Goal: Task Accomplishment & Management: Manage account settings

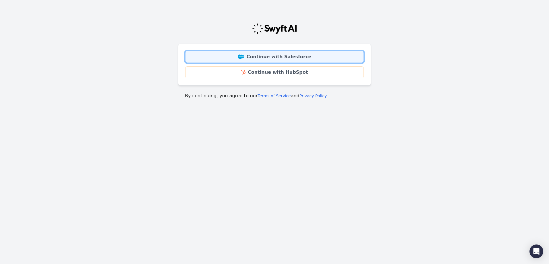
click at [298, 58] on link "Continue with Salesforce" at bounding box center [274, 57] width 179 height 12
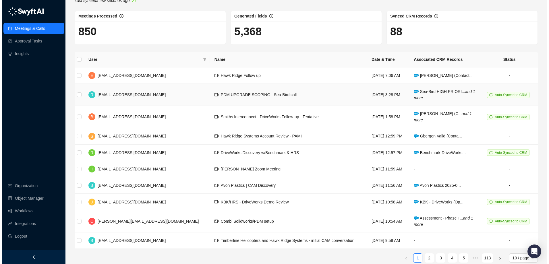
scroll to position [28, 0]
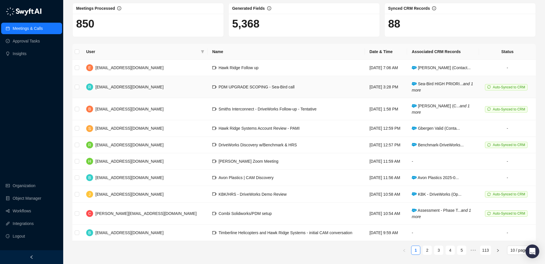
click at [267, 90] on td "PDM UPGRADE SCOPING - Sea-Bird call" at bounding box center [286, 87] width 157 height 22
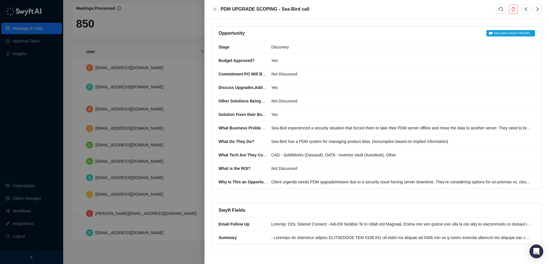
scroll to position [66, 0]
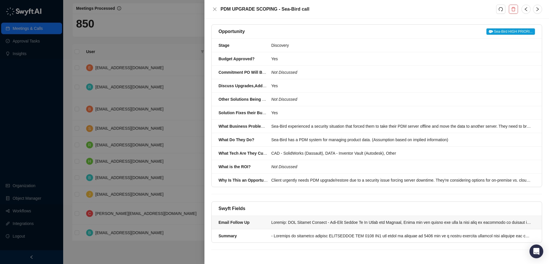
click at [388, 224] on div at bounding box center [401, 222] width 260 height 6
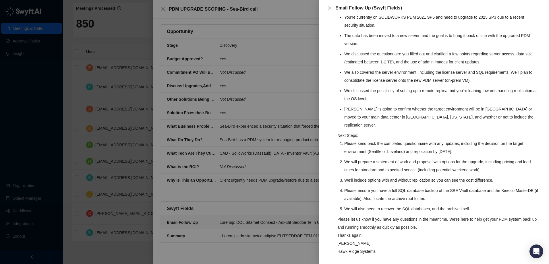
scroll to position [99, 0]
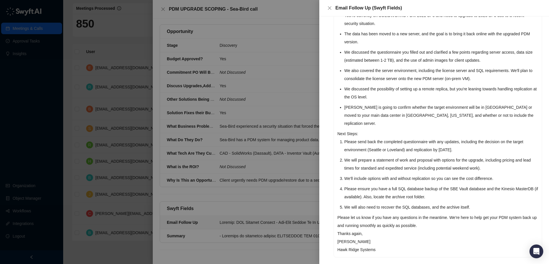
click at [291, 182] on div at bounding box center [274, 132] width 549 height 264
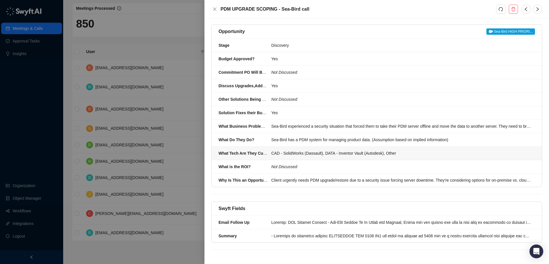
click at [286, 157] on li "What Tech Are They Currently Using? CAD - SolidWorks (Dassault), DATA - Invento…" at bounding box center [377, 153] width 330 height 13
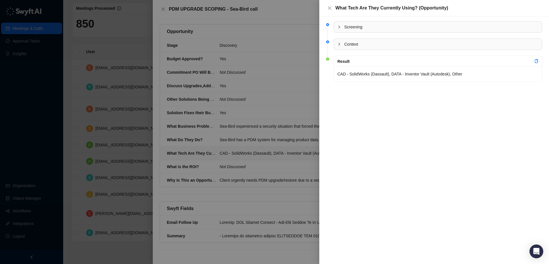
click at [291, 191] on div at bounding box center [274, 132] width 549 height 264
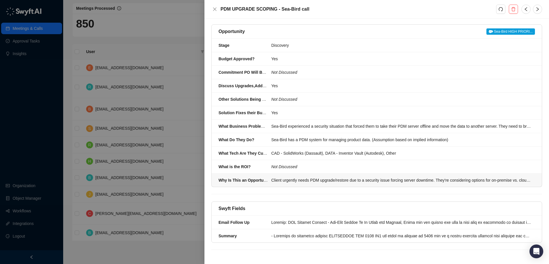
click at [316, 181] on div "Client urgently needs PDM upgrade/restore due to a security issue forcing serve…" at bounding box center [401, 180] width 260 height 6
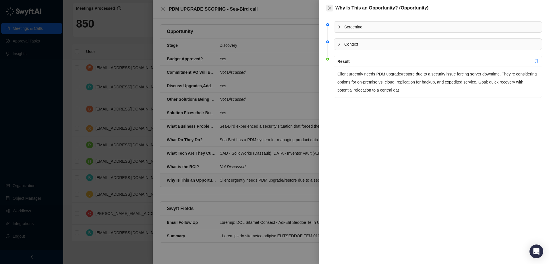
click at [330, 9] on icon "close" at bounding box center [329, 7] width 3 height 3
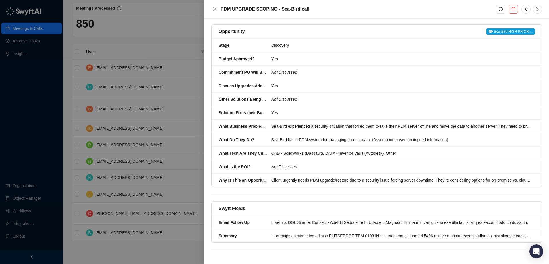
click at [192, 31] on div at bounding box center [274, 132] width 549 height 264
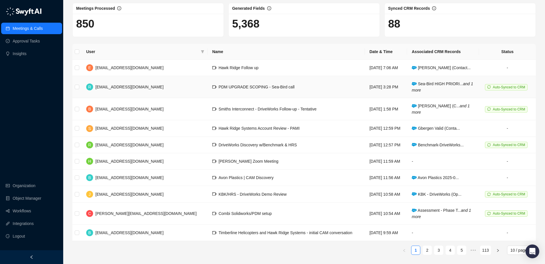
click at [502, 88] on span "Auto-Synced to CRM" at bounding box center [508, 87] width 32 height 4
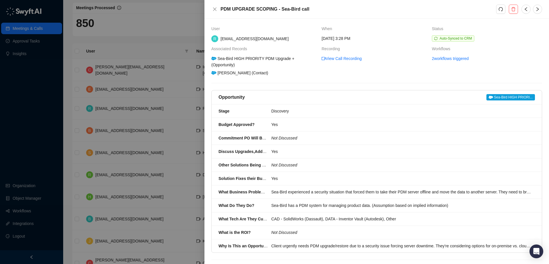
click at [508, 100] on span "Sea-Bird HIGH PRIORI..." at bounding box center [510, 97] width 49 height 6
click at [217, 9] on icon "close" at bounding box center [214, 9] width 5 height 5
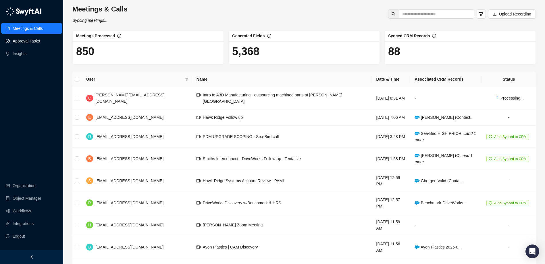
click at [30, 39] on link "Approval Tasks" at bounding box center [26, 40] width 27 height 11
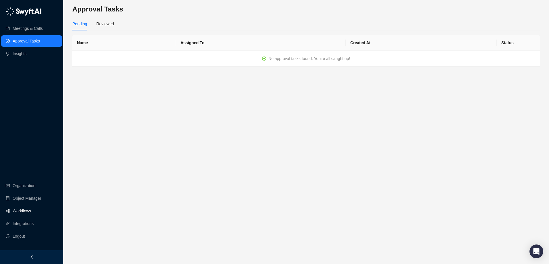
click at [29, 212] on link "Workflows" at bounding box center [22, 210] width 18 height 11
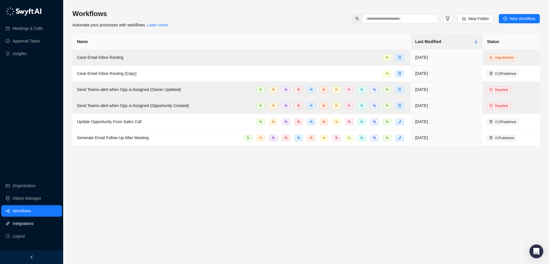
click at [25, 223] on link "Integrations" at bounding box center [23, 223] width 21 height 11
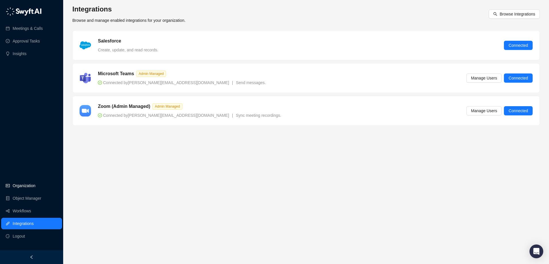
click at [35, 185] on link "Organization" at bounding box center [24, 185] width 23 height 11
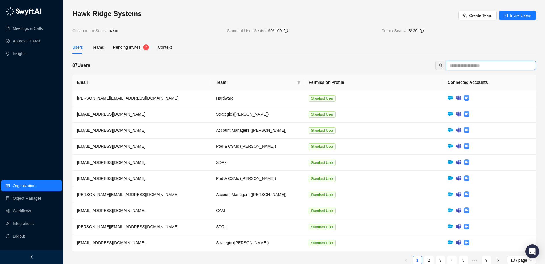
click at [470, 63] on input "text" at bounding box center [488, 65] width 78 height 6
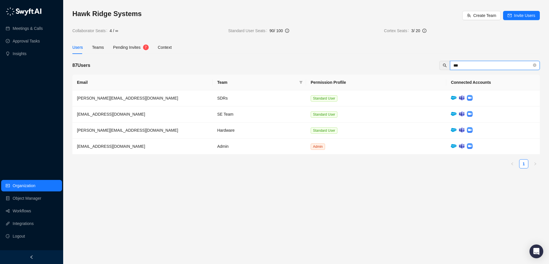
type input "***"
click at [34, 202] on link "Object Manager" at bounding box center [27, 198] width 29 height 11
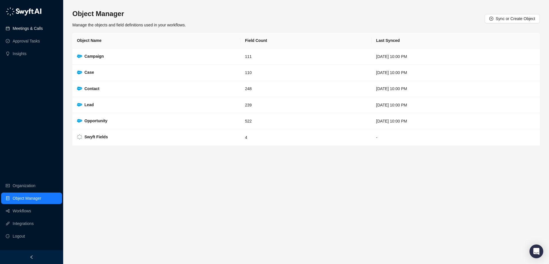
click at [28, 28] on link "Meetings & Calls" at bounding box center [28, 28] width 30 height 11
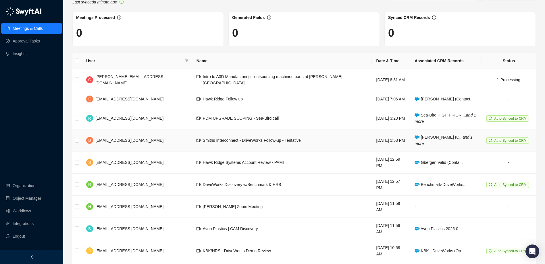
scroll to position [28, 0]
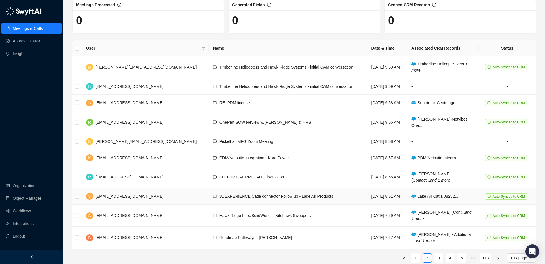
scroll to position [34, 0]
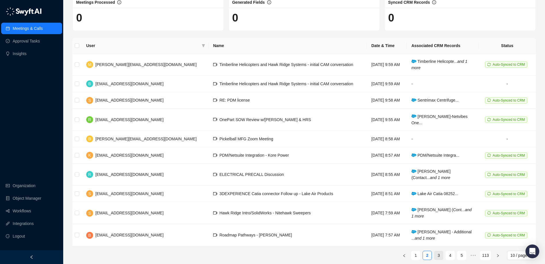
click at [441, 251] on link "3" at bounding box center [438, 255] width 9 height 9
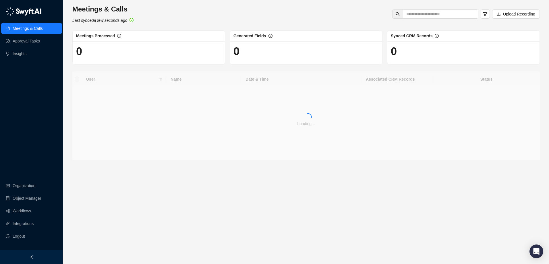
click at [441, 251] on main "Meetings & Calls Last synced a few seconds ago Upload Recording Meetings Proces…" at bounding box center [305, 132] width 467 height 255
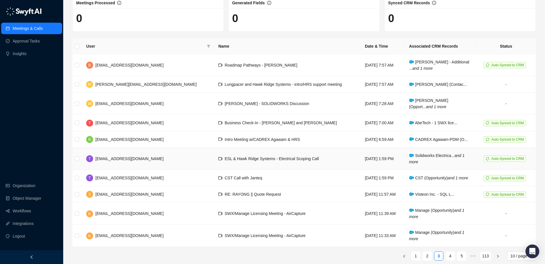
scroll to position [39, 0]
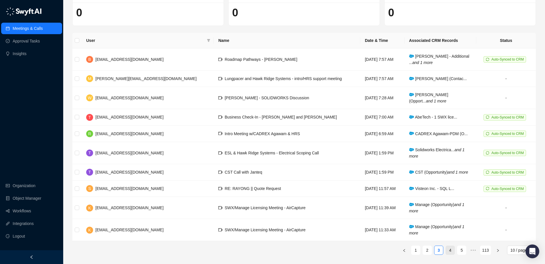
click at [451, 253] on link "4" at bounding box center [450, 250] width 9 height 9
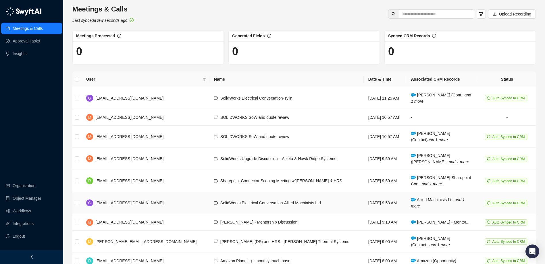
scroll to position [45, 0]
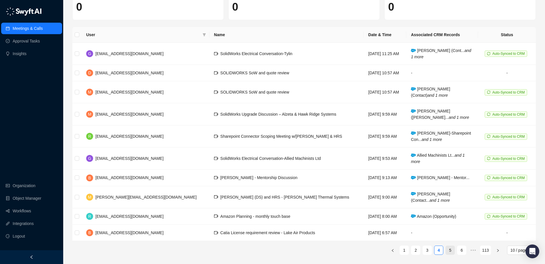
click at [452, 253] on link "5" at bounding box center [450, 250] width 9 height 9
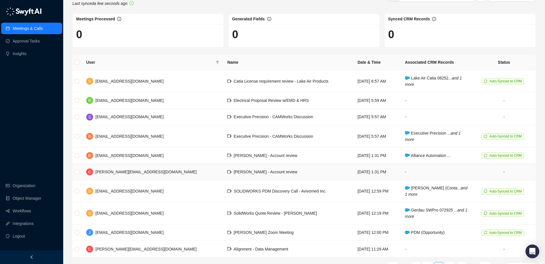
scroll to position [34, 0]
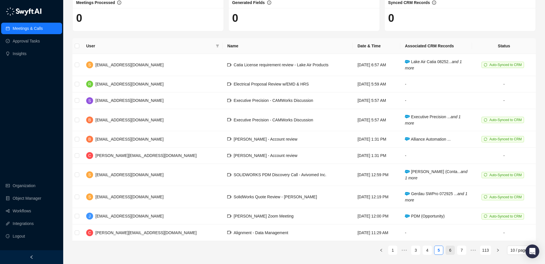
click at [449, 253] on link "6" at bounding box center [450, 250] width 9 height 9
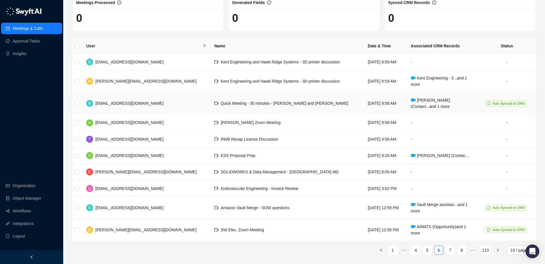
scroll to position [34, 0]
click at [393, 251] on link "1" at bounding box center [392, 250] width 9 height 9
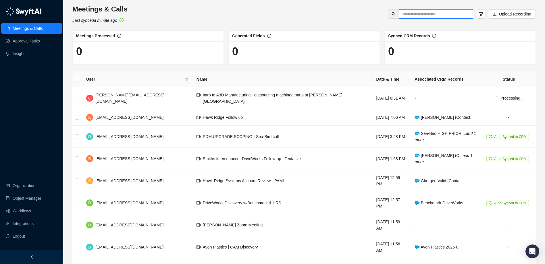
click at [427, 15] on input "text" at bounding box center [434, 14] width 64 height 6
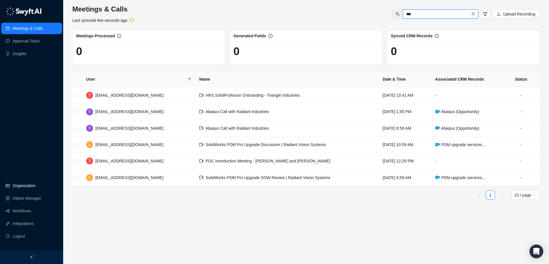
type input "***"
click at [31, 185] on link "Organization" at bounding box center [24, 185] width 23 height 11
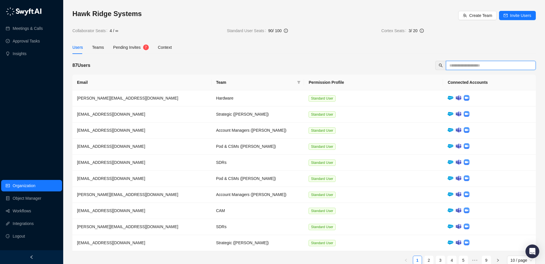
click at [465, 63] on input "text" at bounding box center [488, 65] width 78 height 6
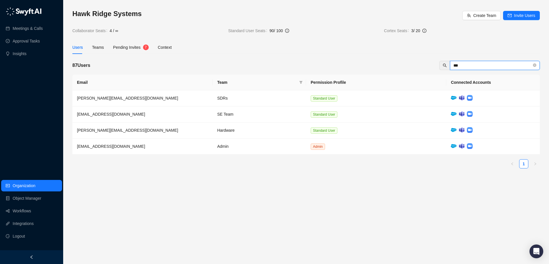
drag, startPoint x: 439, startPoint y: 62, endPoint x: 431, endPoint y: 62, distance: 7.5
click at [431, 62] on div "87 Users ***" at bounding box center [305, 65] width 467 height 9
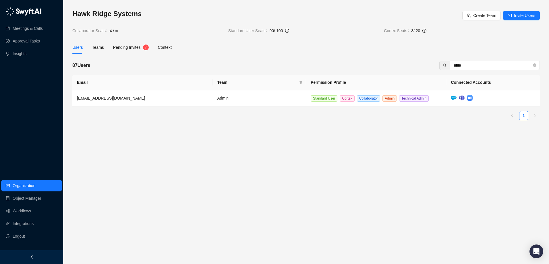
click at [290, 144] on main "Hawk Ridge Systems Create Team Invite Users Collaborator Seats 4 / ∞ Standard U…" at bounding box center [305, 134] width 467 height 250
drag, startPoint x: 487, startPoint y: 66, endPoint x: 433, endPoint y: 67, distance: 53.1
click at [434, 67] on div "87 Users *****" at bounding box center [305, 65] width 467 height 9
type input "**********"
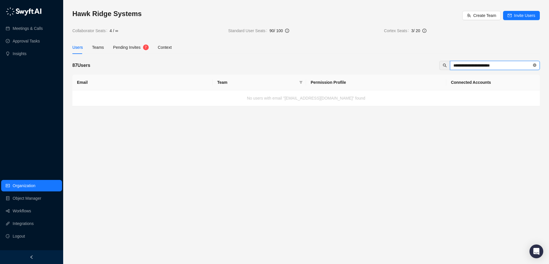
click at [535, 66] on icon "close-circle" at bounding box center [534, 64] width 3 height 3
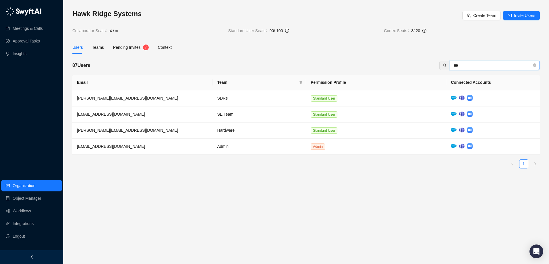
type input "***"
click at [402, 184] on main "Hawk Ridge Systems Create Team Invite Users Collaborator Seats 4 / ∞ Standard U…" at bounding box center [305, 134] width 467 height 250
click at [359, 63] on div "87 Users ***" at bounding box center [305, 65] width 467 height 9
click at [270, 173] on main "Hawk Ridge Systems Create Team Invite Users Collaborator Seats 4 / ∞ Standard U…" at bounding box center [305, 134] width 467 height 250
